Goal: Book appointment/travel/reservation

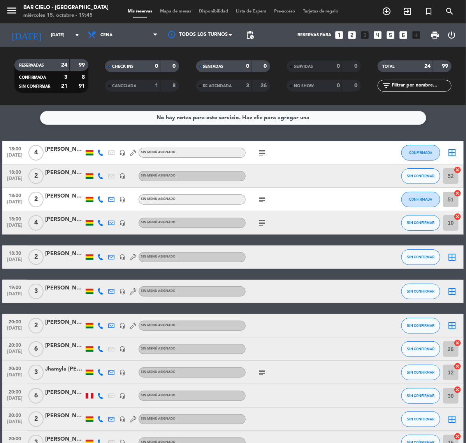
click at [354, 32] on icon "looks_two" at bounding box center [352, 35] width 10 height 10
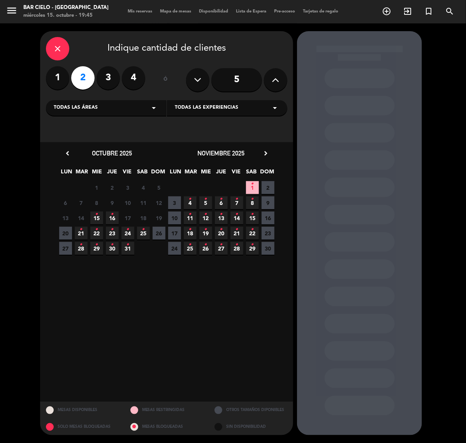
click at [111, 232] on icon "•" at bounding box center [112, 229] width 3 height 12
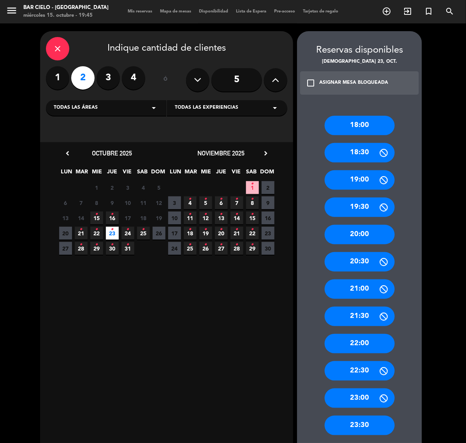
click at [378, 340] on div "22:00" at bounding box center [360, 343] width 70 height 19
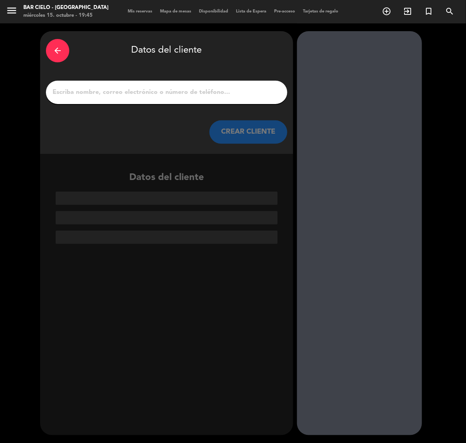
click at [166, 82] on div at bounding box center [166, 92] width 241 height 23
click at [168, 85] on div at bounding box center [166, 92] width 241 height 23
click at [169, 91] on input "1" at bounding box center [167, 92] width 230 height 11
click at [167, 86] on div at bounding box center [166, 92] width 241 height 23
click at [166, 90] on input "1" at bounding box center [167, 92] width 230 height 11
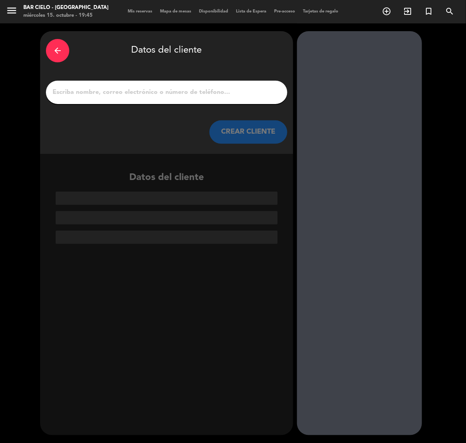
paste input "[PERSON_NAME]"
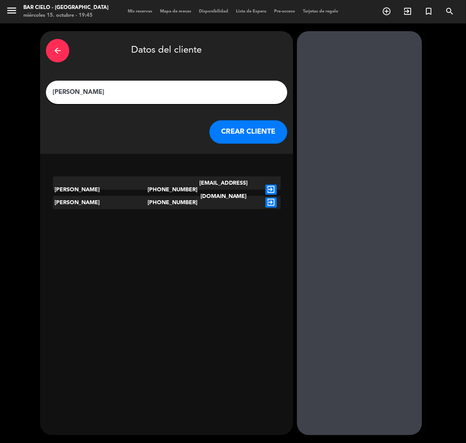
type input "[PERSON_NAME]"
click at [269, 202] on icon "exit_to_app" at bounding box center [270, 202] width 11 height 10
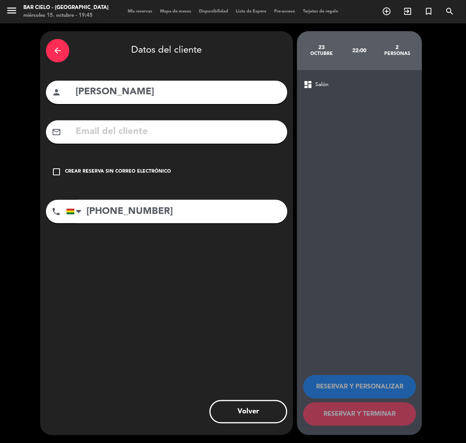
click at [133, 173] on div "Crear reserva sin correo electrónico" at bounding box center [118, 172] width 106 height 8
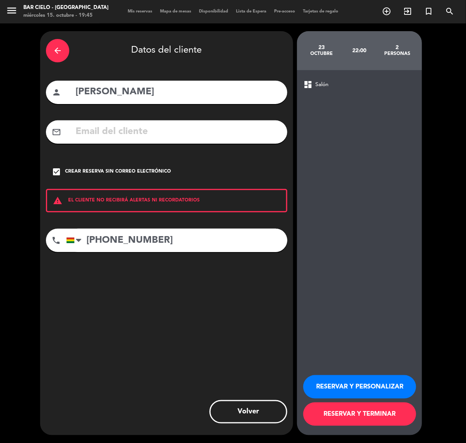
click at [382, 384] on button "RESERVAR Y PERSONALIZAR" at bounding box center [359, 386] width 113 height 23
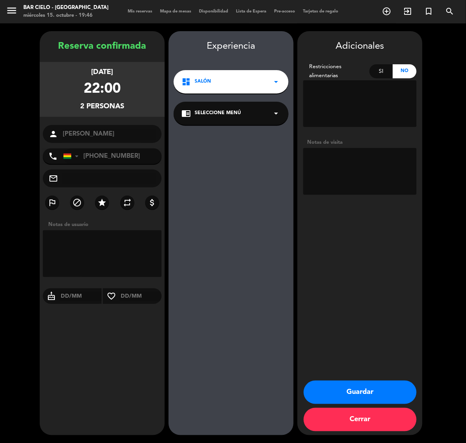
click at [385, 386] on button "Guardar" at bounding box center [360, 391] width 113 height 23
